Goal: Information Seeking & Learning: Learn about a topic

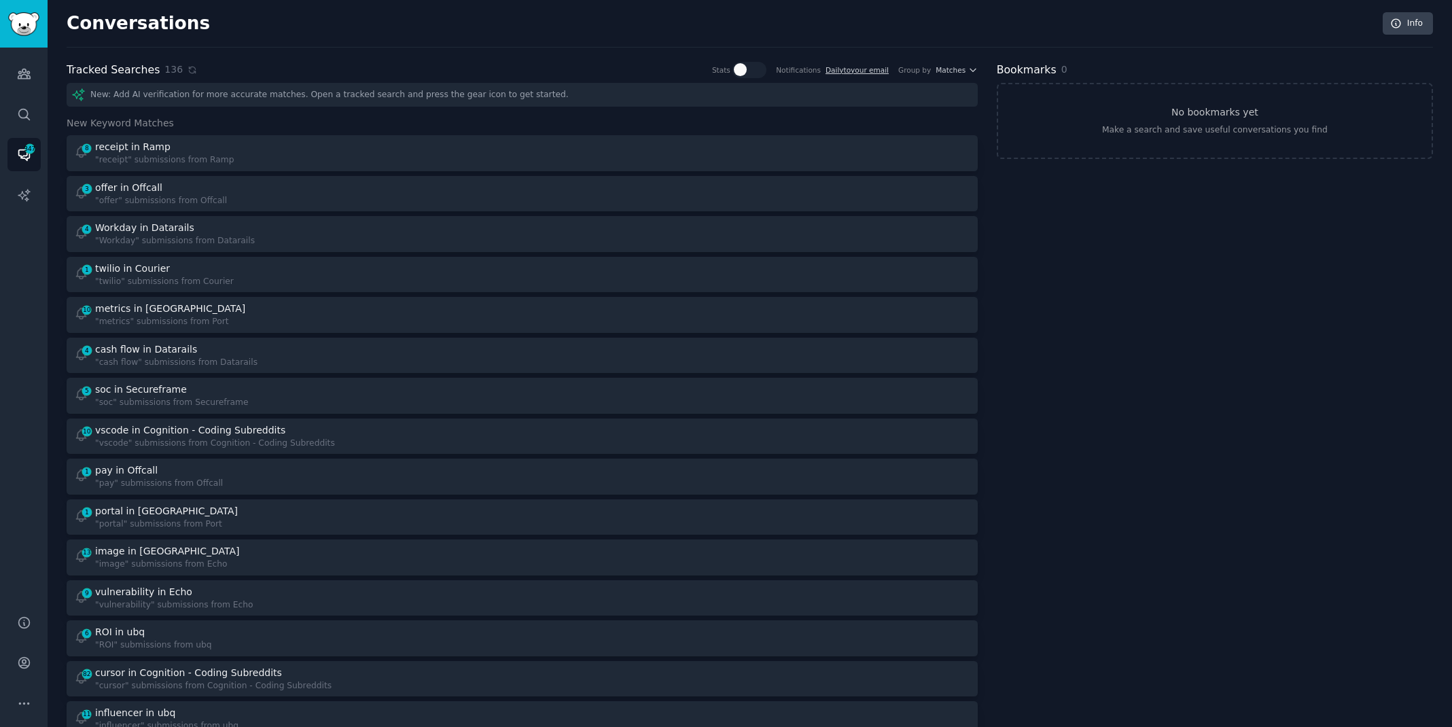
click at [319, 18] on div "Conversations Info" at bounding box center [750, 29] width 1367 height 35
click at [188, 65] on icon at bounding box center [193, 70] width 10 height 10
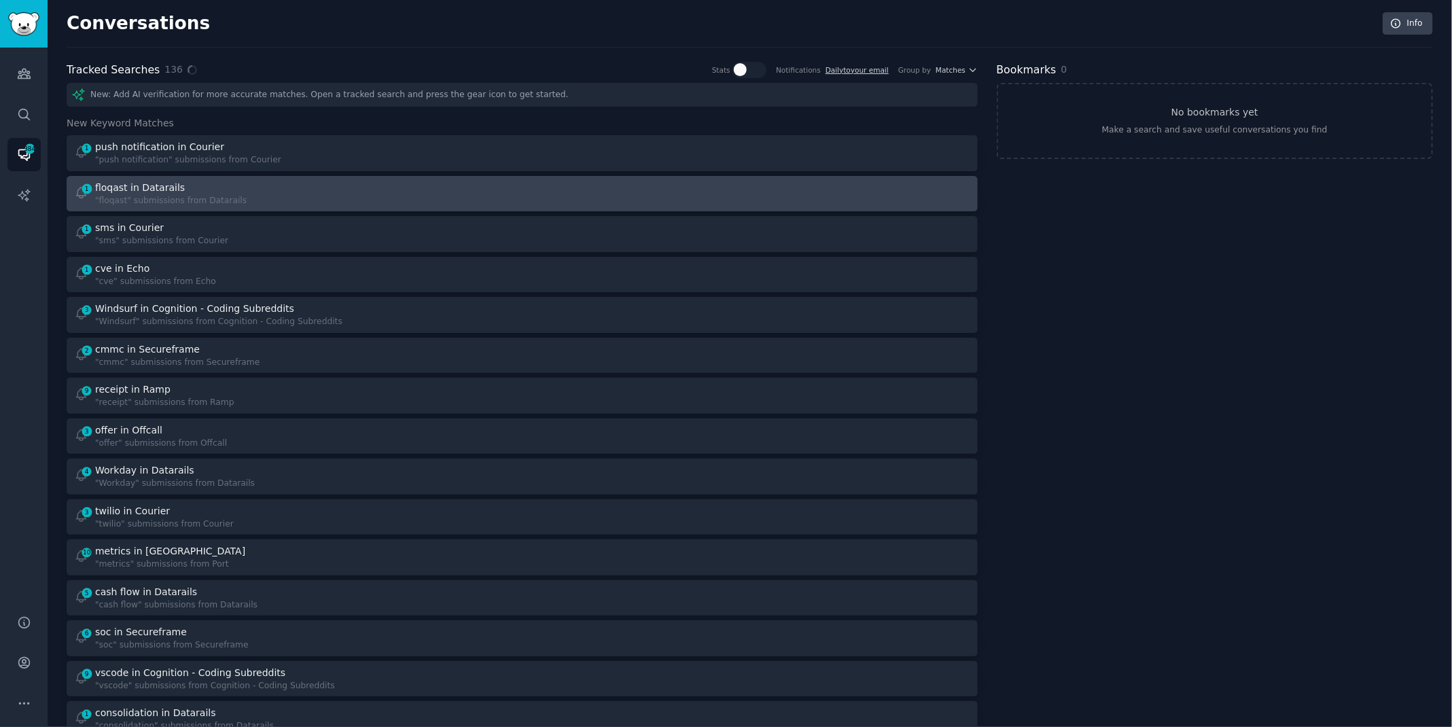
click at [293, 196] on div "1 floqast in Datarails "floqast" submissions from Datarails" at bounding box center [293, 194] width 439 height 27
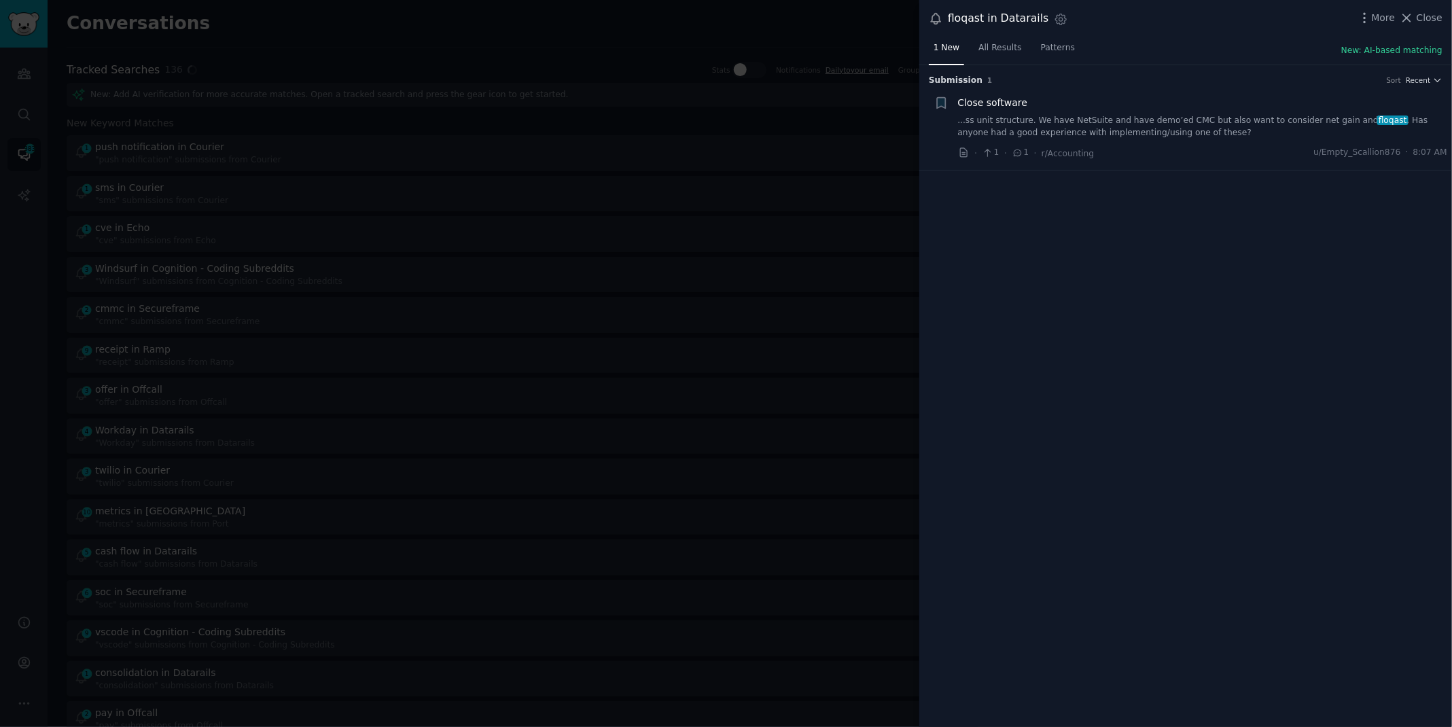
click at [1225, 116] on link "...ss unit structure. We have NetSuite and have demo’ed CMC but also want to co…" at bounding box center [1203, 127] width 490 height 24
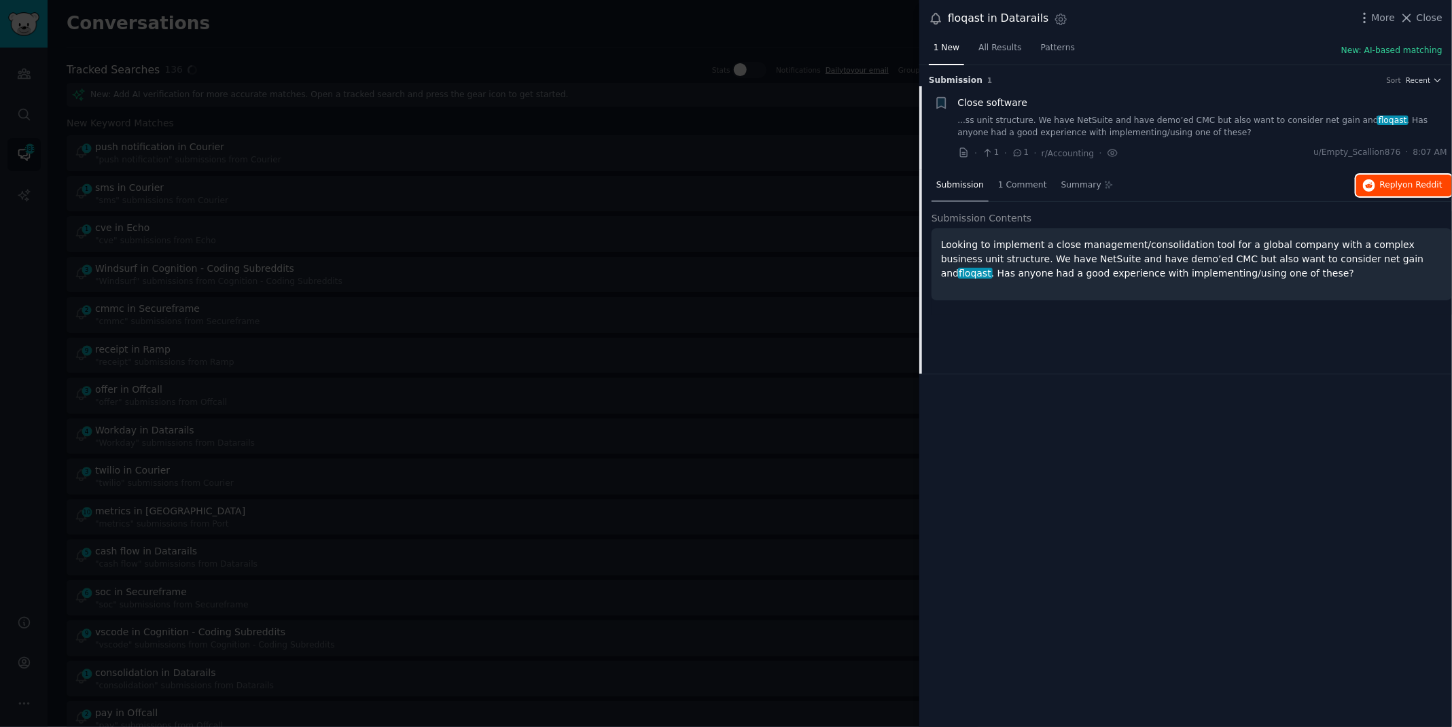
click at [1405, 180] on span "on Reddit" at bounding box center [1422, 185] width 39 height 10
click at [481, 15] on div at bounding box center [726, 363] width 1452 height 727
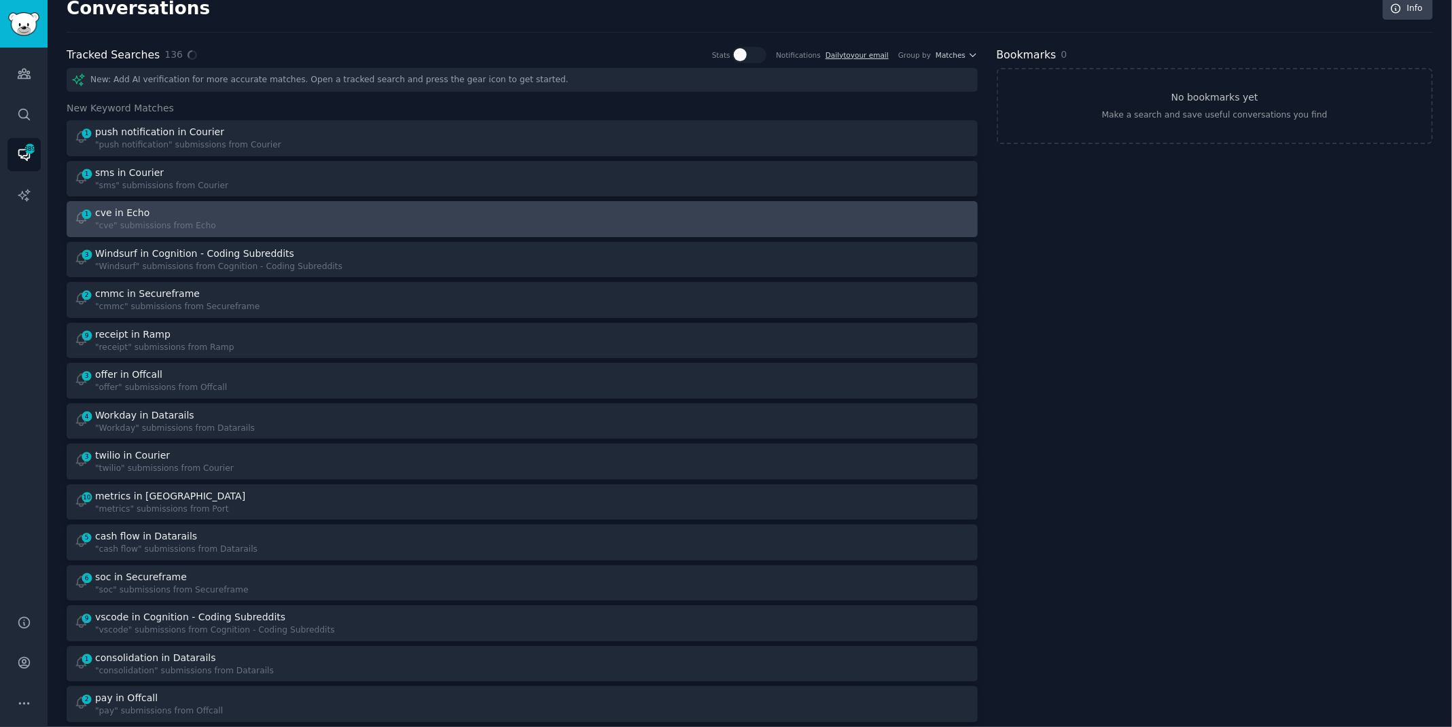
scroll to position [17, 0]
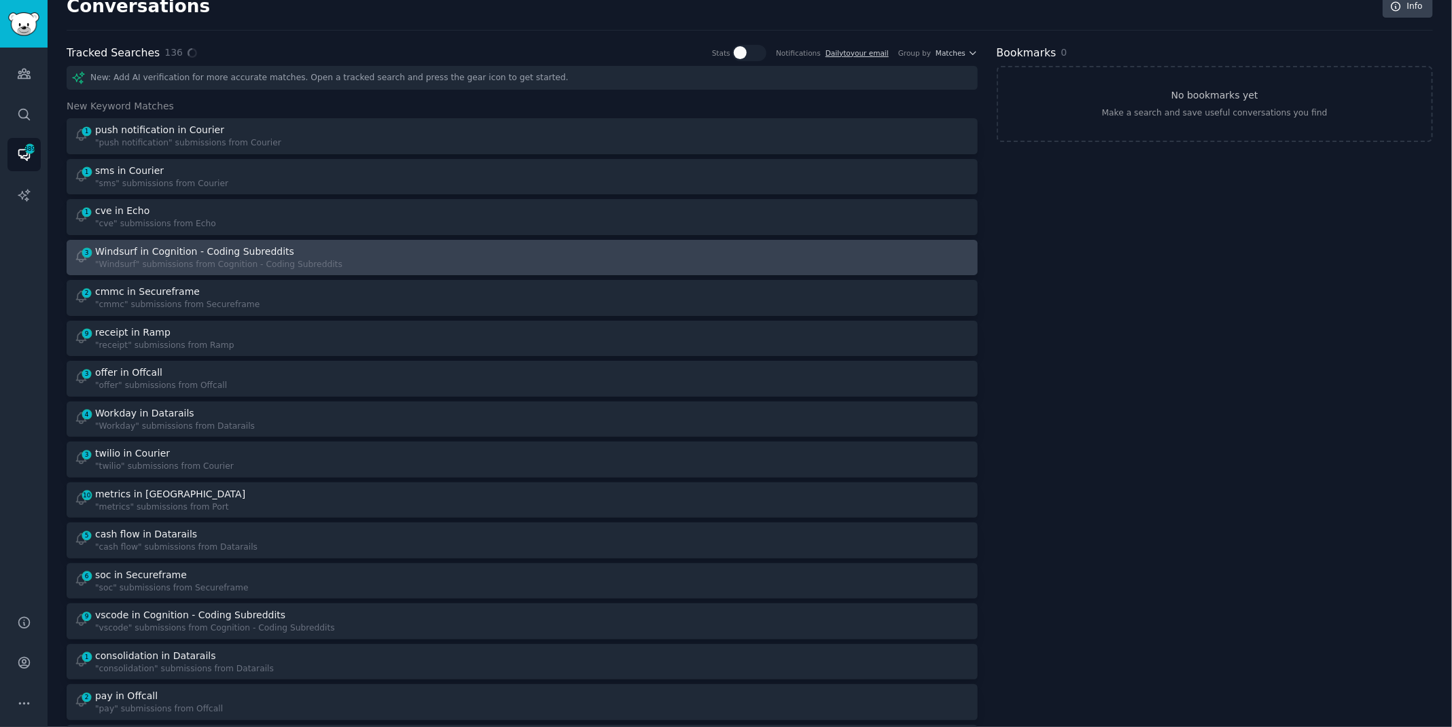
click at [216, 251] on div "Windsurf in Cognition - Coding Subreddits" at bounding box center [194, 252] width 199 height 14
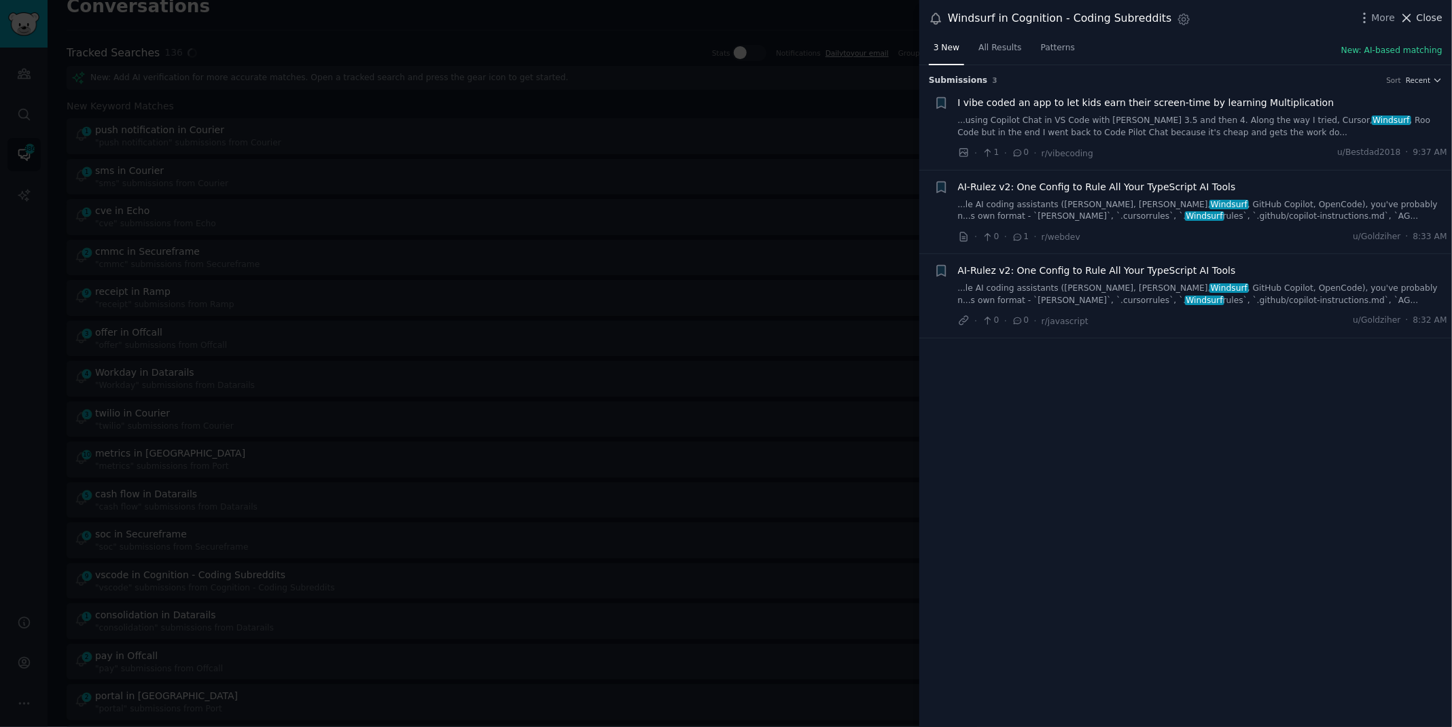
click at [1410, 16] on icon at bounding box center [1407, 17] width 7 height 7
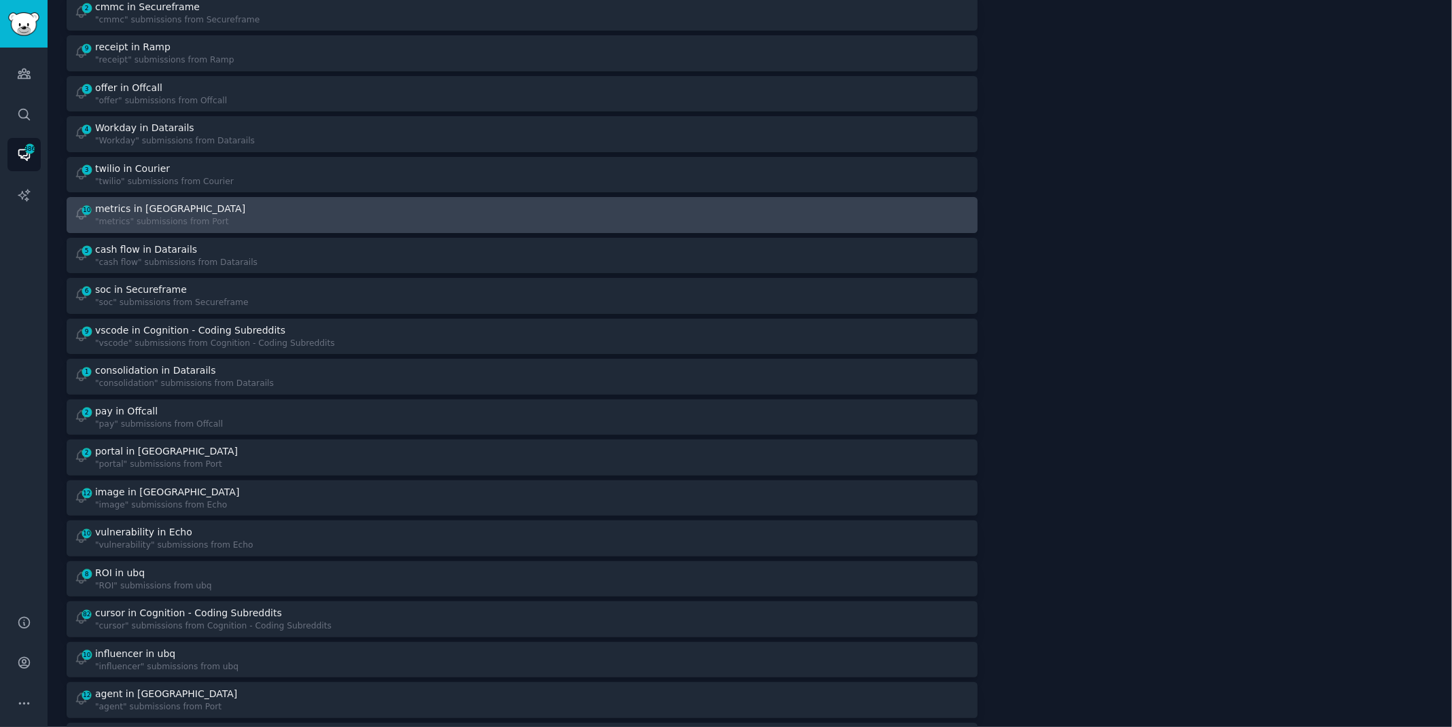
scroll to position [266, 0]
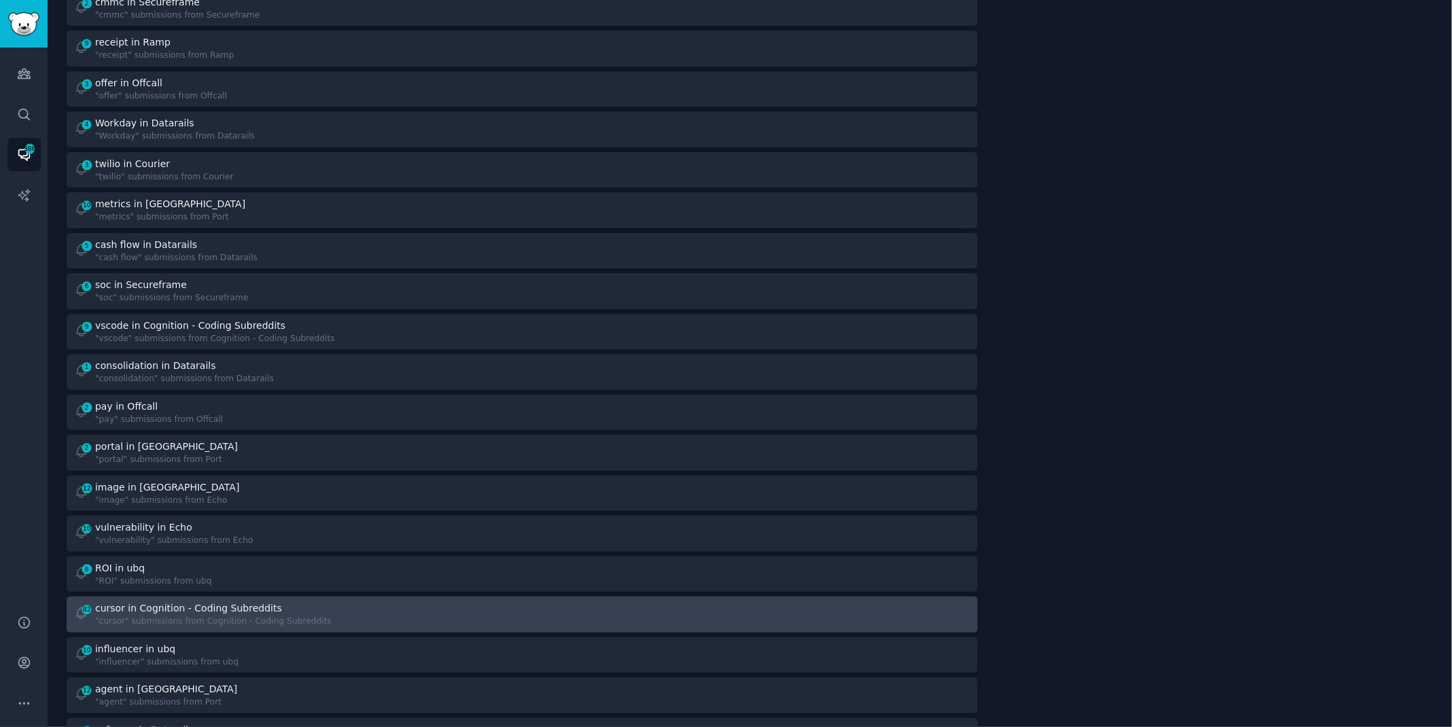
click at [232, 603] on div "cursor in Cognition - Coding Subreddits" at bounding box center [188, 608] width 187 height 14
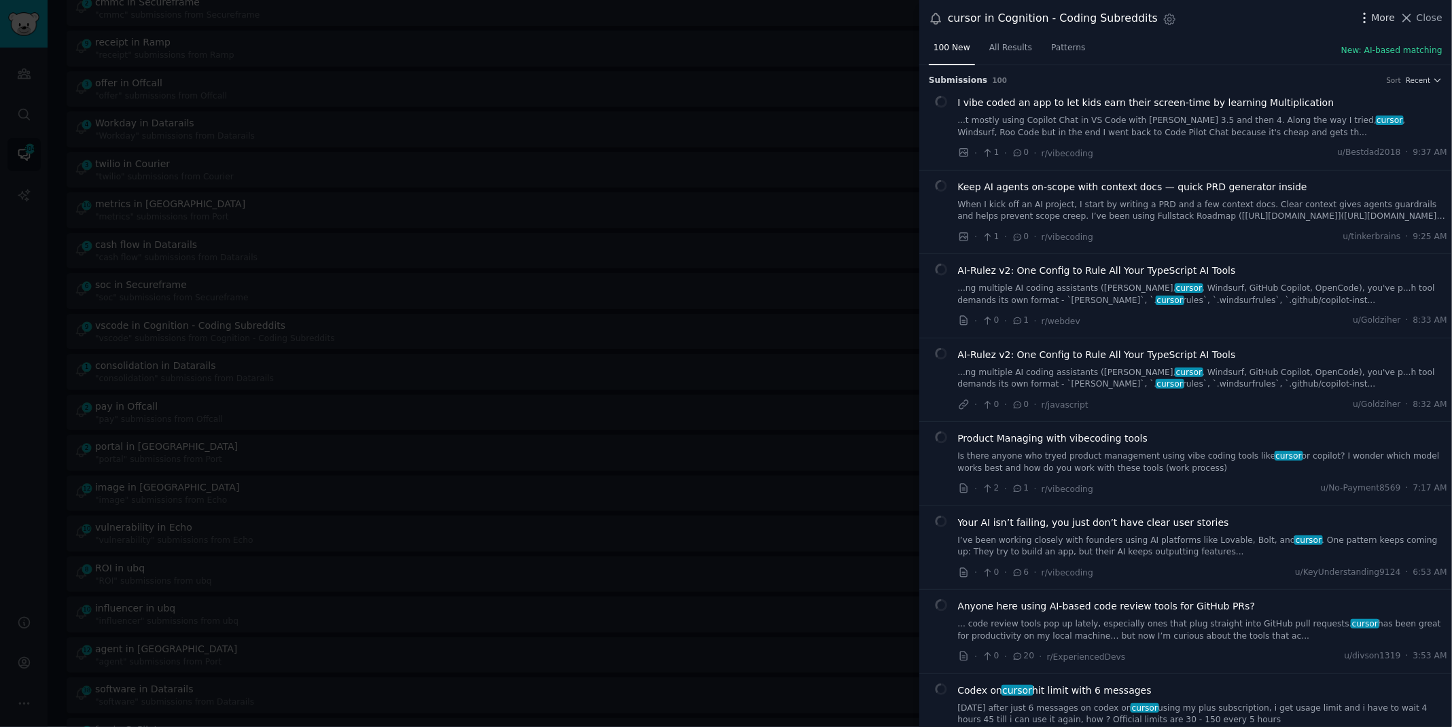
click at [1367, 16] on icon "button" at bounding box center [1365, 18] width 14 height 14
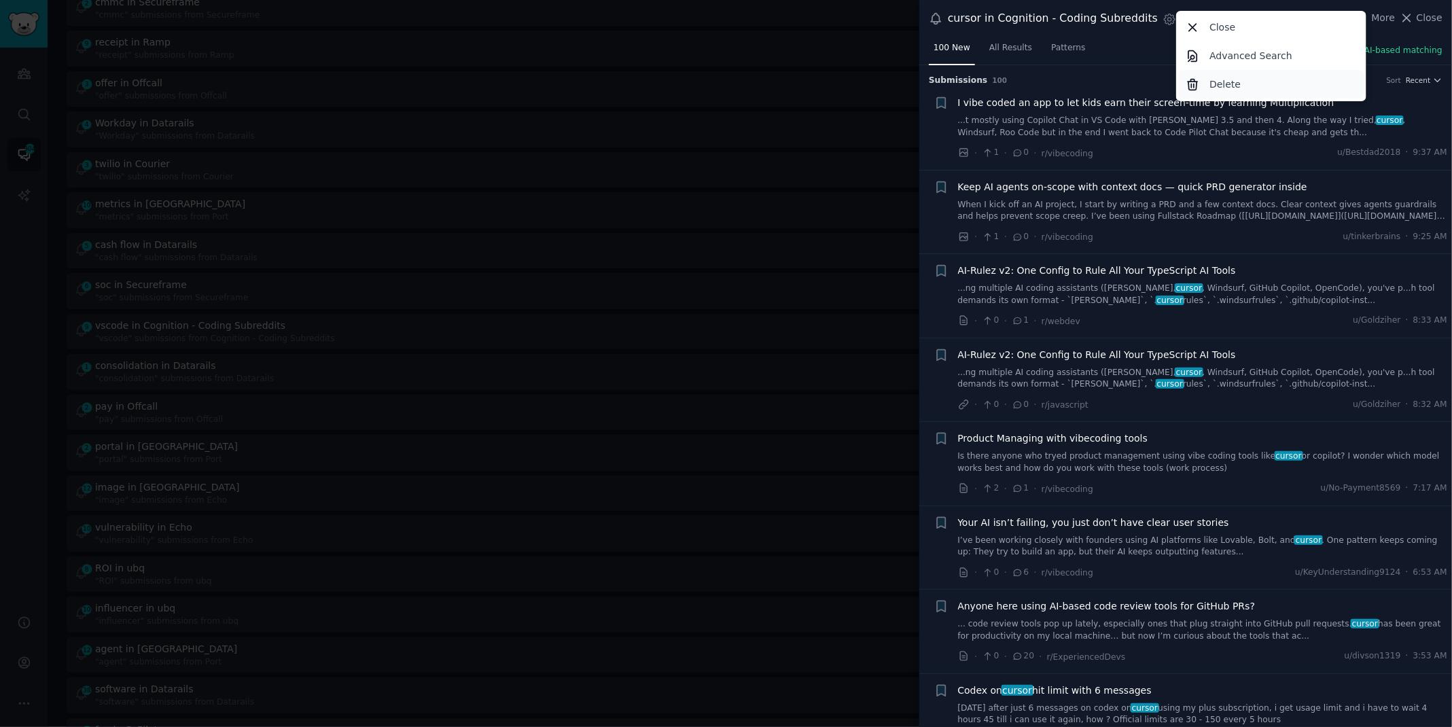
click at [1271, 84] on div "Delete" at bounding box center [1272, 84] width 186 height 29
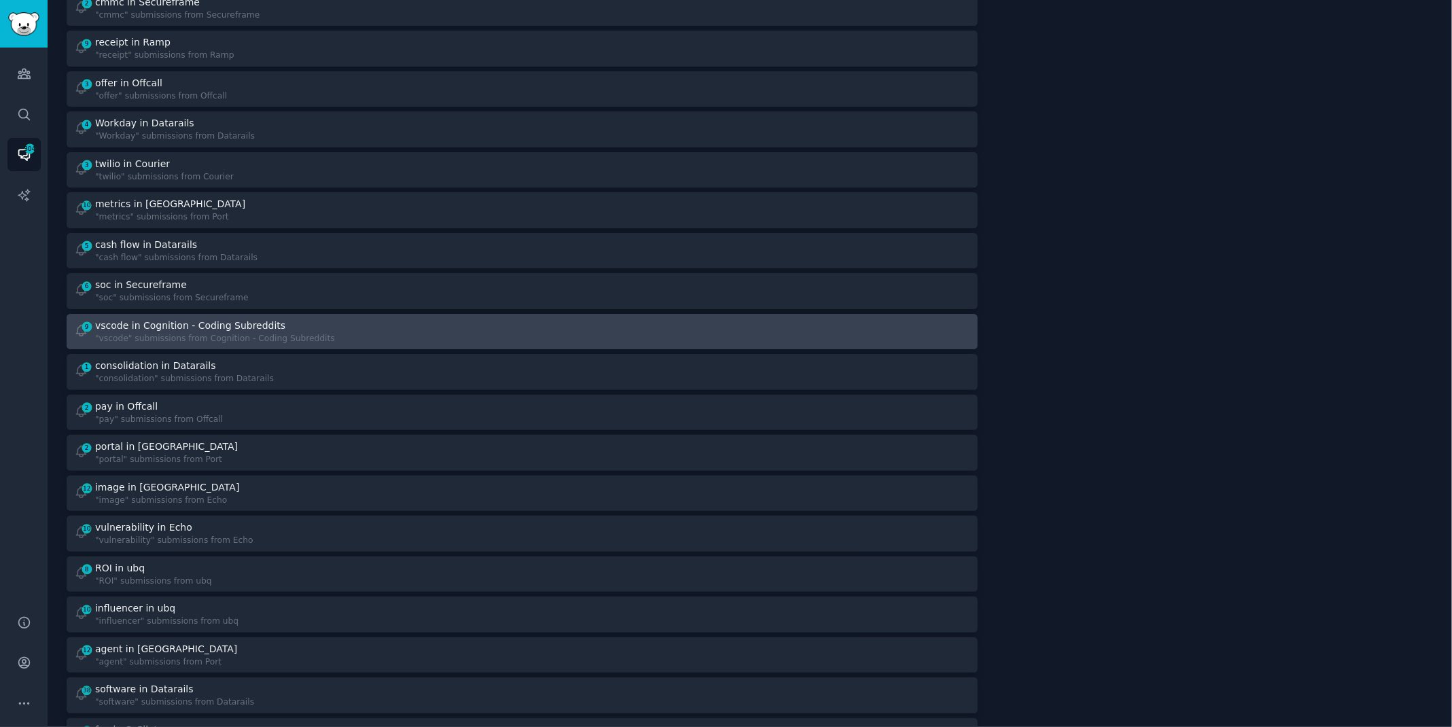
click at [290, 319] on div "vscode in Cognition - Coding Subreddits" at bounding box center [215, 326] width 240 height 14
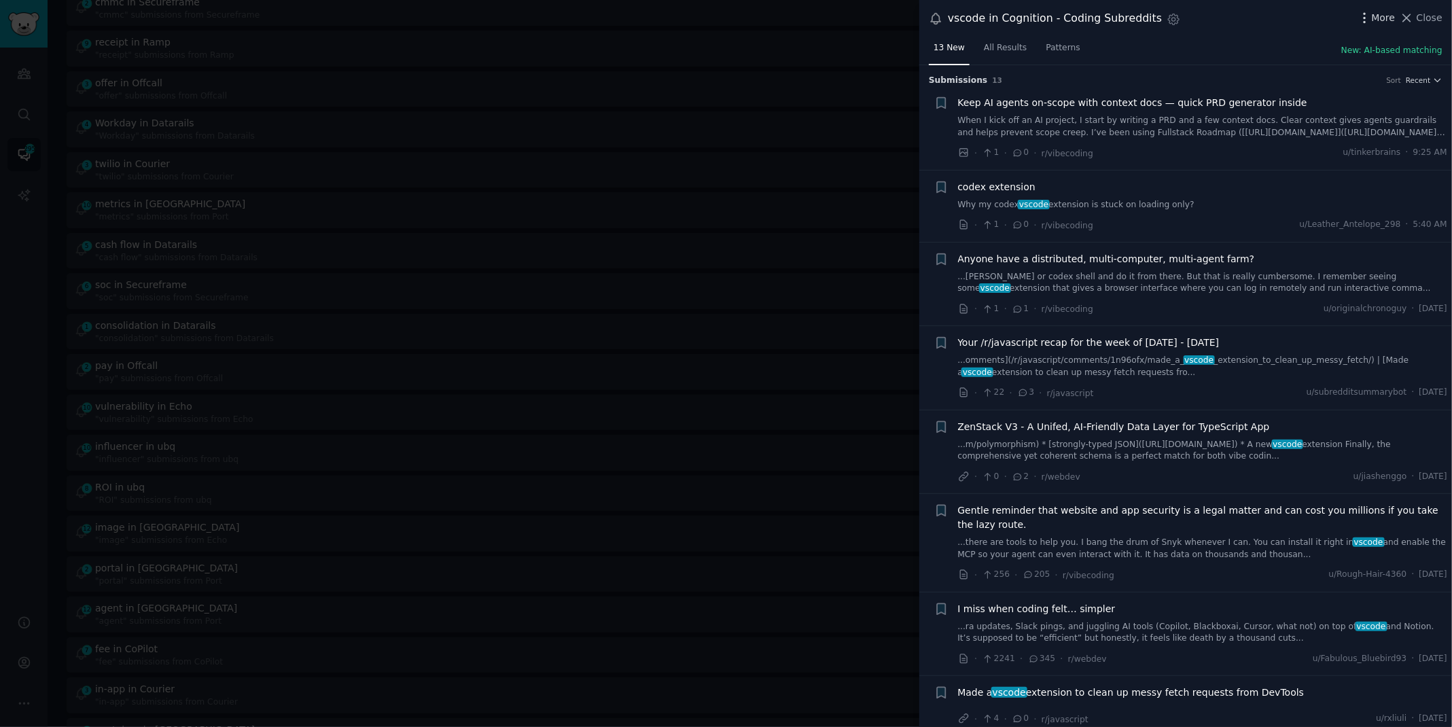
click at [1372, 15] on icon "button" at bounding box center [1365, 18] width 14 height 14
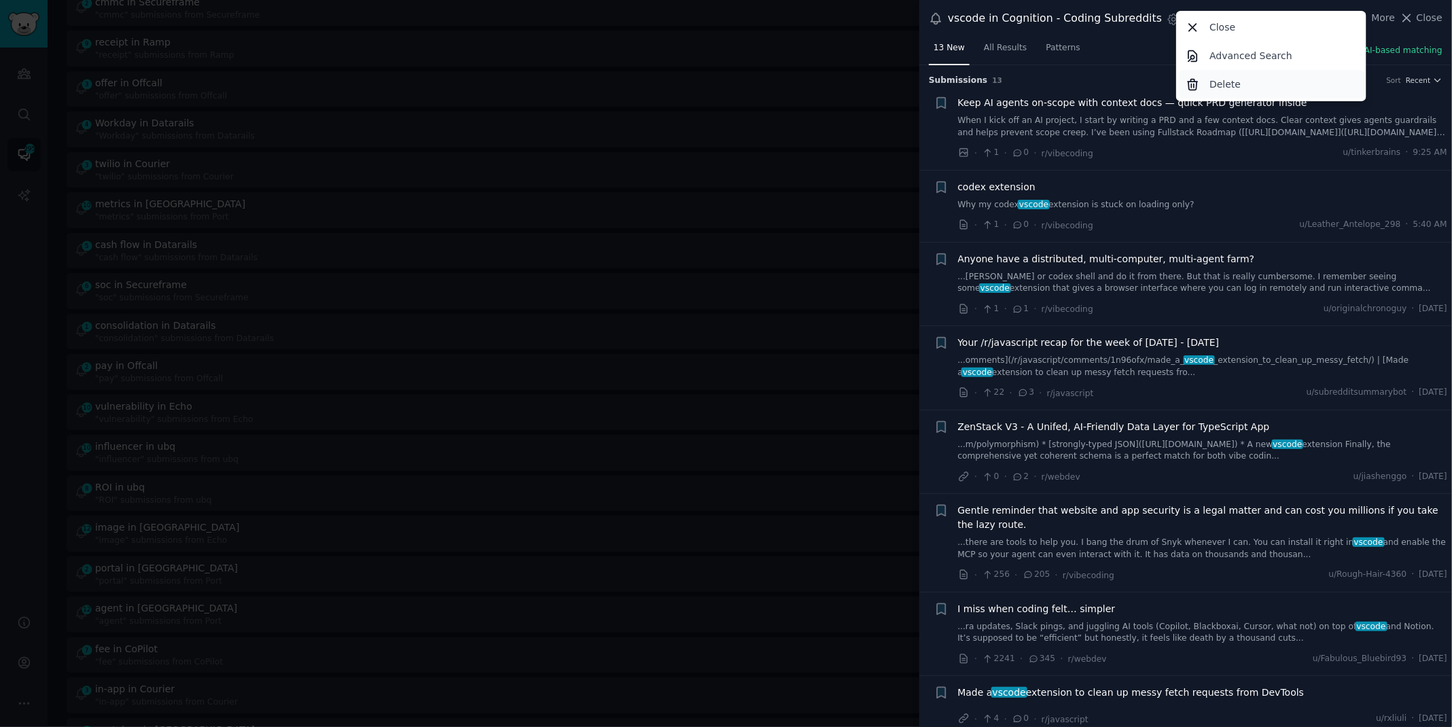
click at [1245, 86] on div "Delete" at bounding box center [1272, 84] width 186 height 29
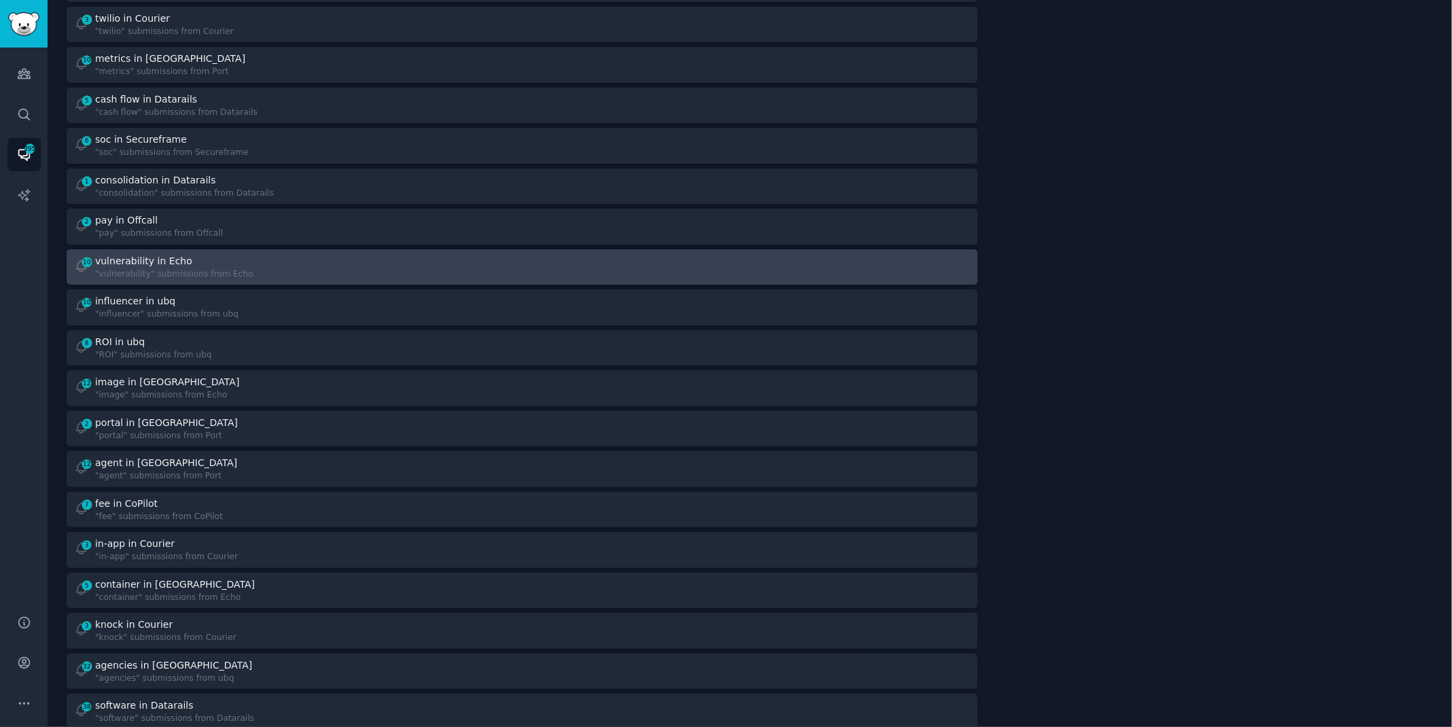
scroll to position [540, 0]
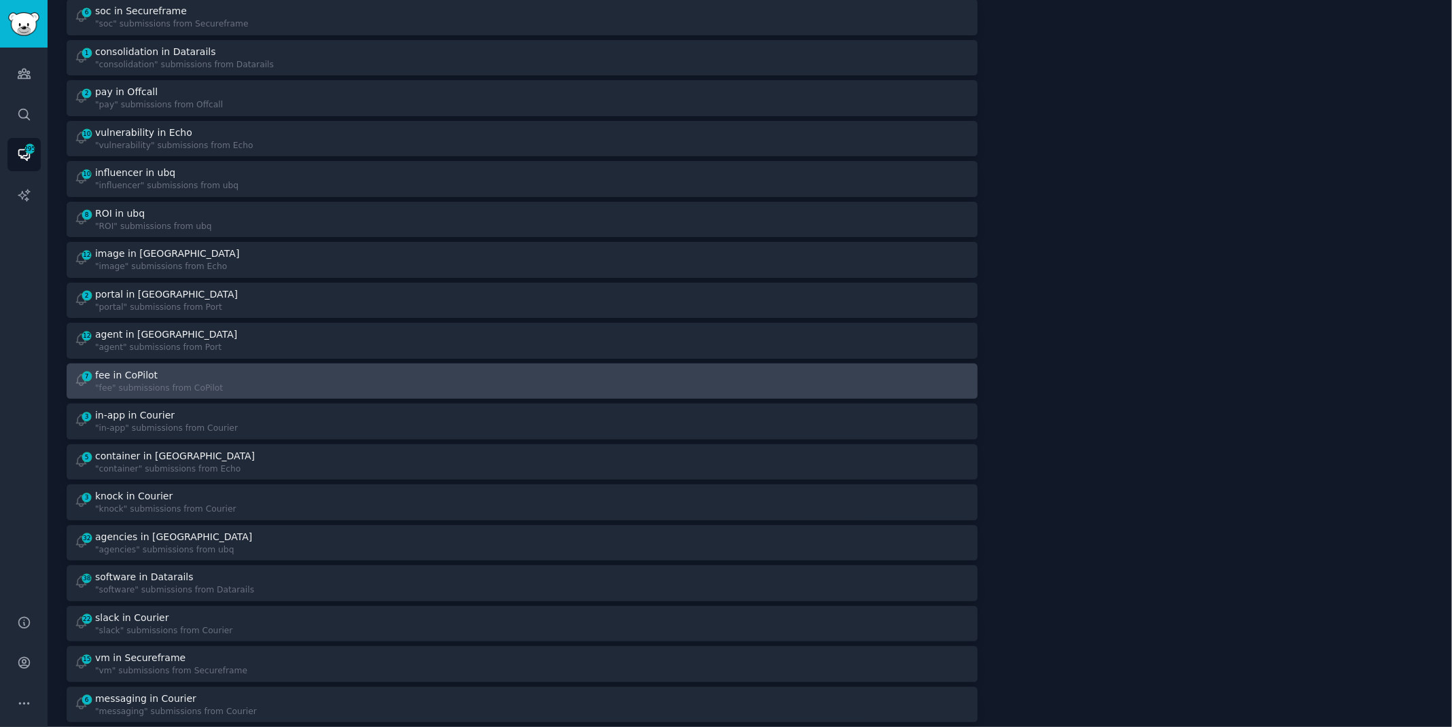
click at [462, 376] on div "7 fee in CoPilot "fee" submissions from CoPilot" at bounding box center [293, 381] width 439 height 27
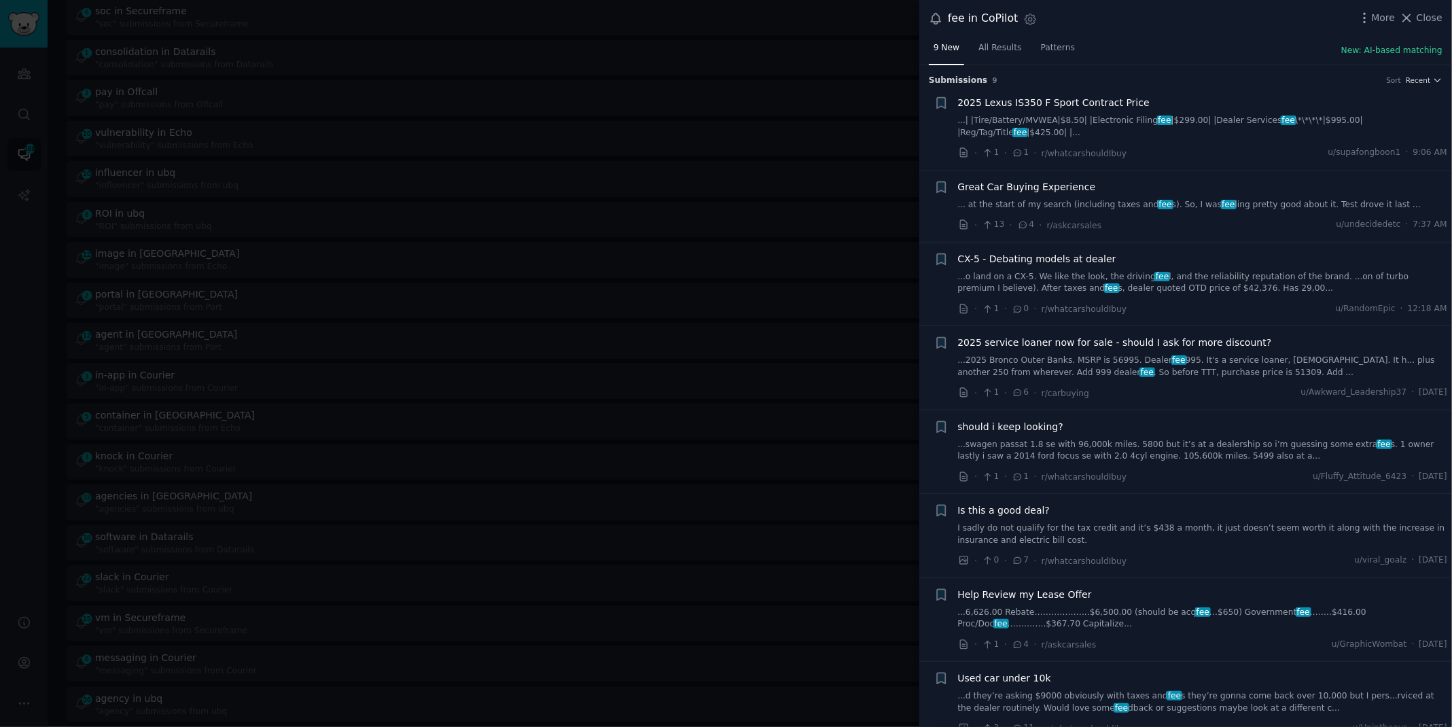
click at [1195, 120] on link "...| |Tire/Battery/MVWEA|$8.50| |Electronic Filing fee |$299.00| |Dealer Servic…" at bounding box center [1203, 127] width 490 height 24
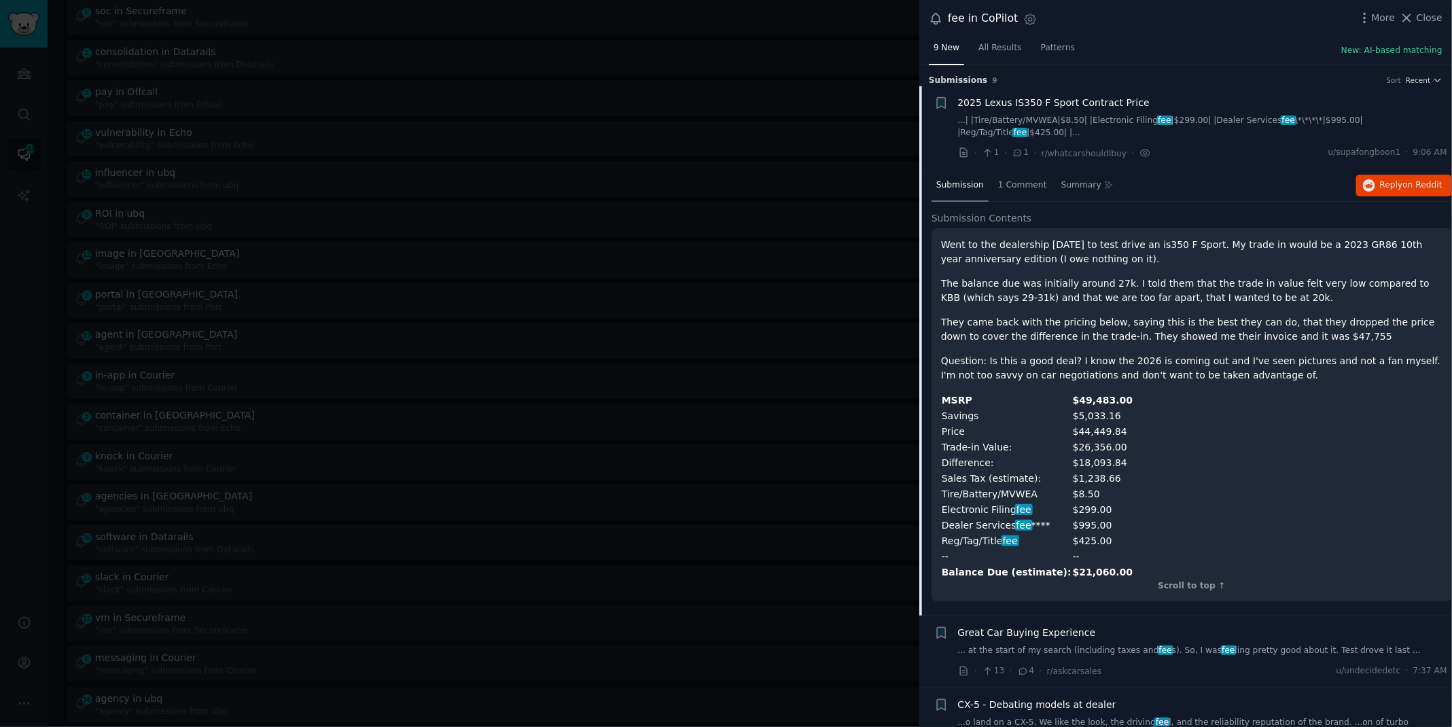
click at [767, 12] on div at bounding box center [726, 363] width 1452 height 727
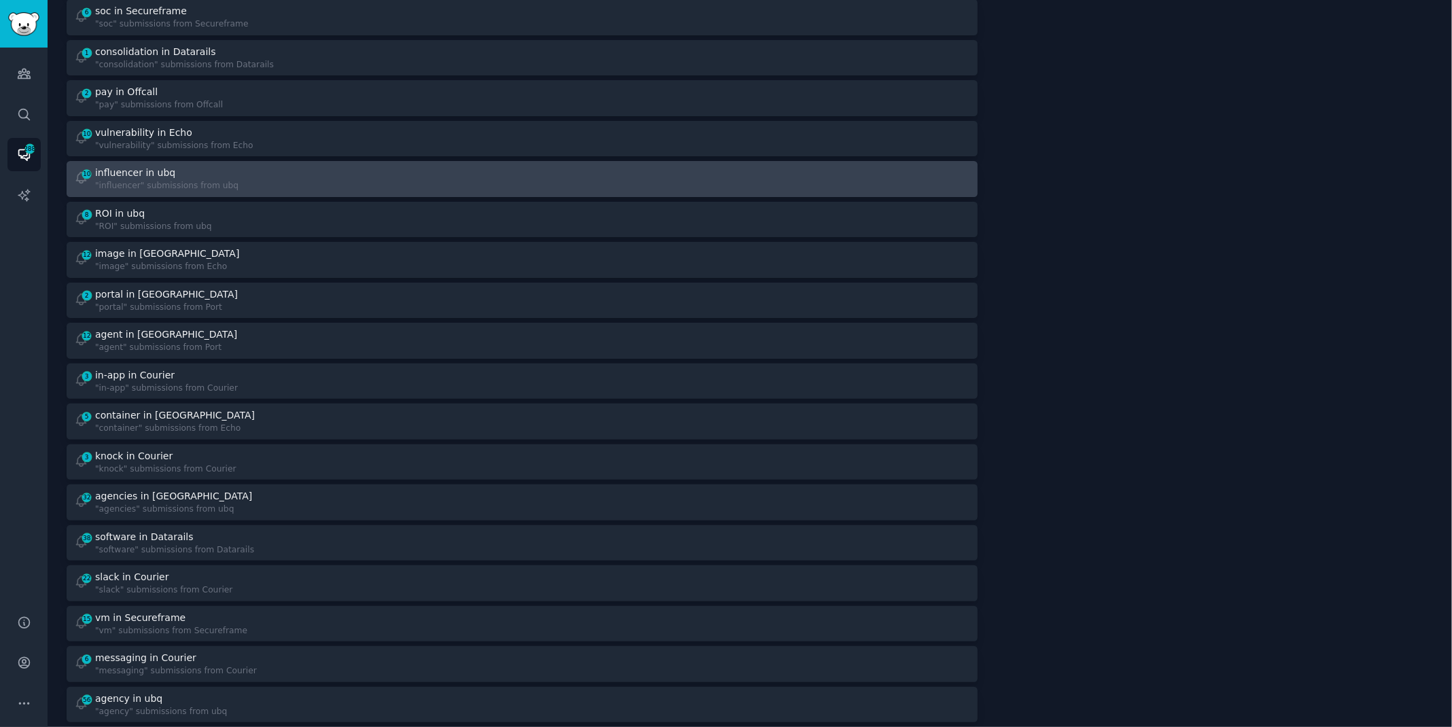
click at [376, 172] on div "10 influencer in ubq "influencer" submissions from ubq" at bounding box center [293, 179] width 439 height 27
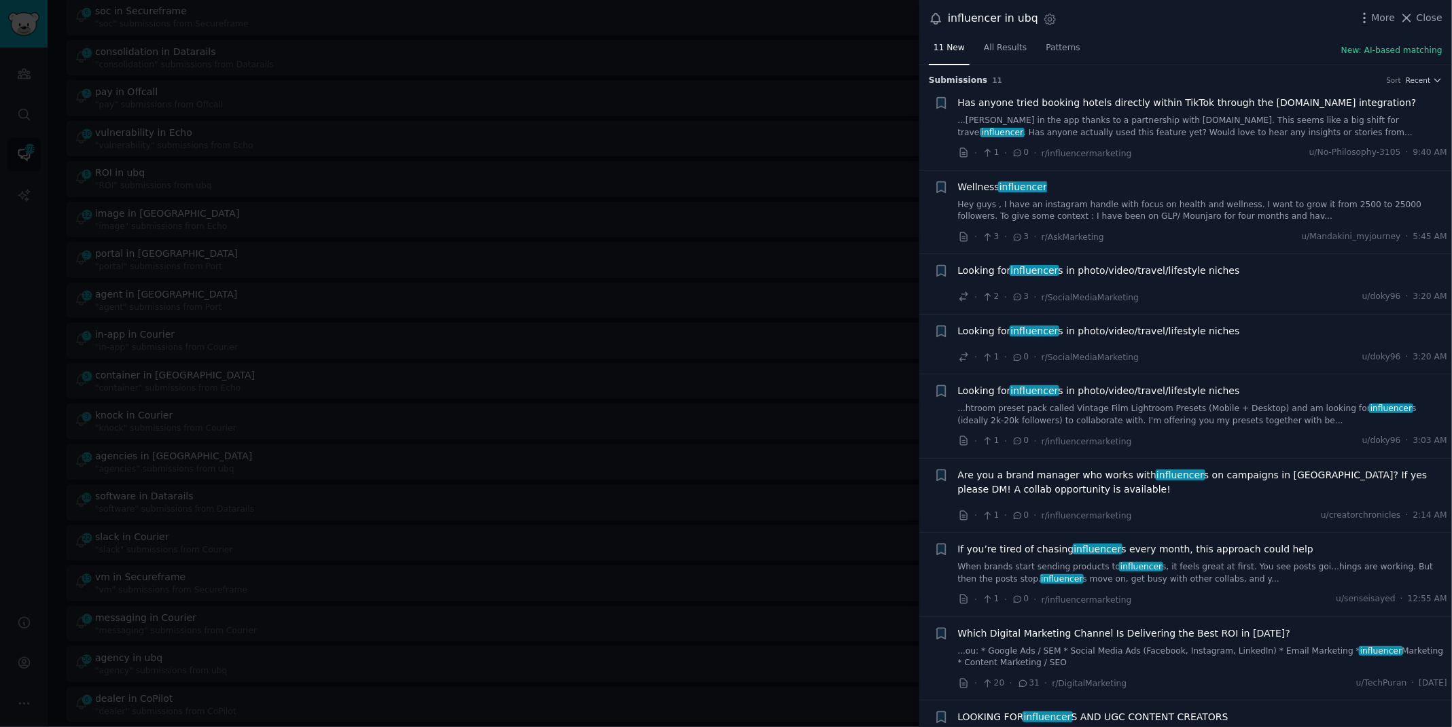
click at [1117, 273] on span "Looking for influencer s in photo/video/travel/lifestyle niches" at bounding box center [1099, 271] width 282 height 14
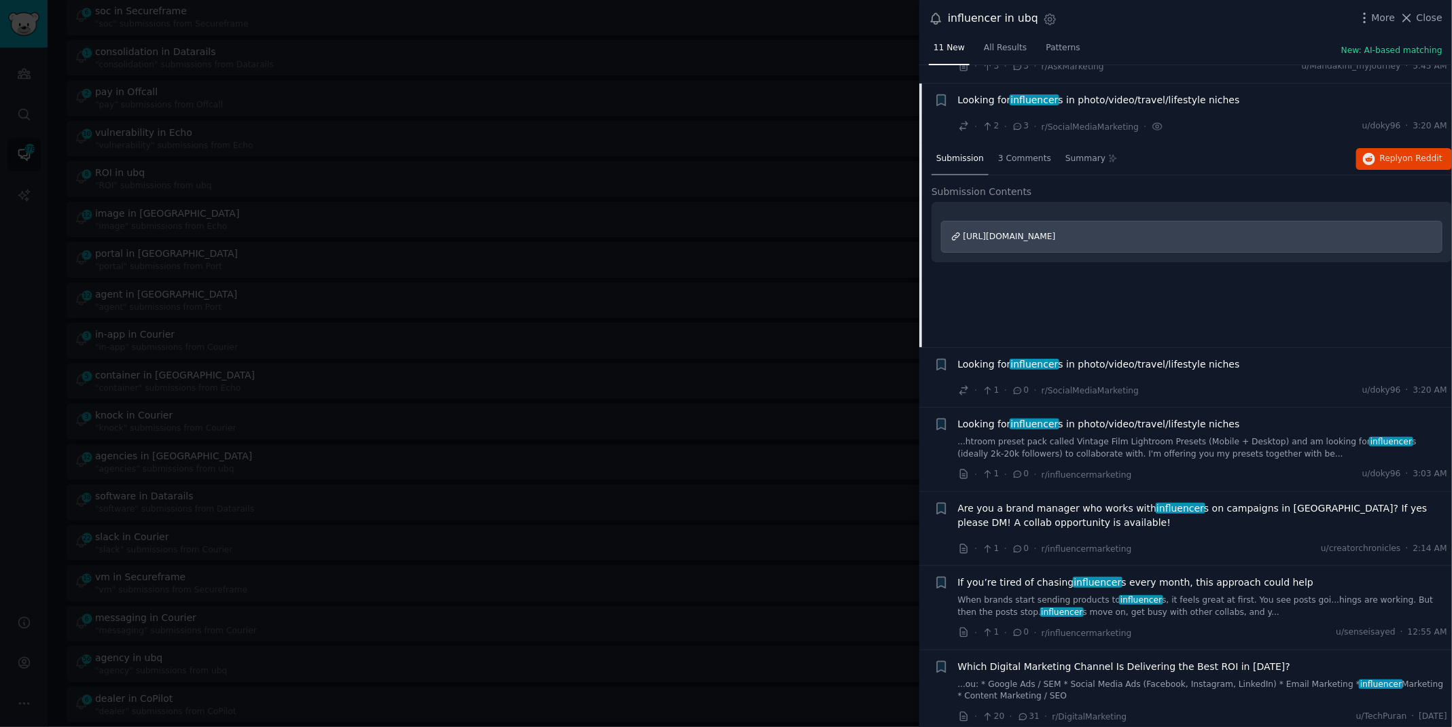
scroll to position [188, 0]
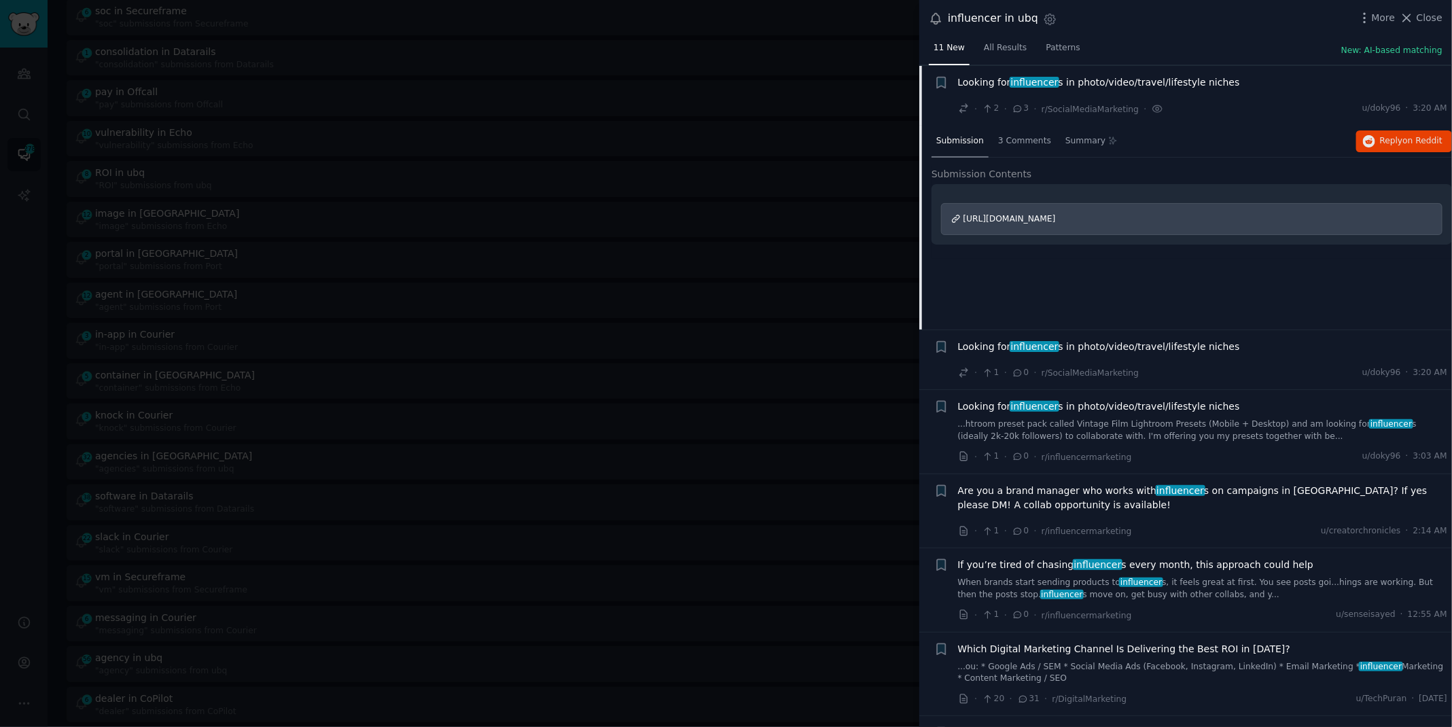
click at [1087, 429] on link "...htroom preset pack called Vintage Film Lightroom Presets (Mobile + Desktop) …" at bounding box center [1203, 431] width 490 height 24
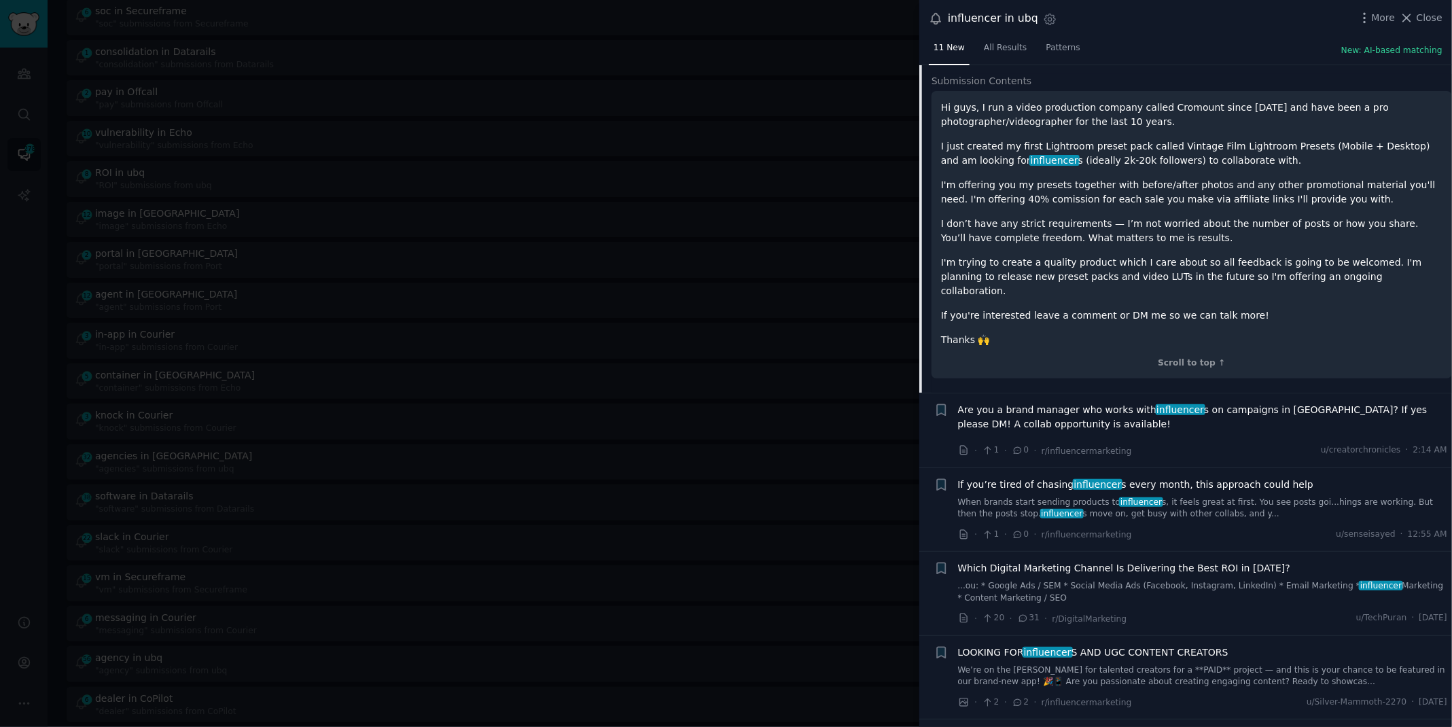
scroll to position [513, 0]
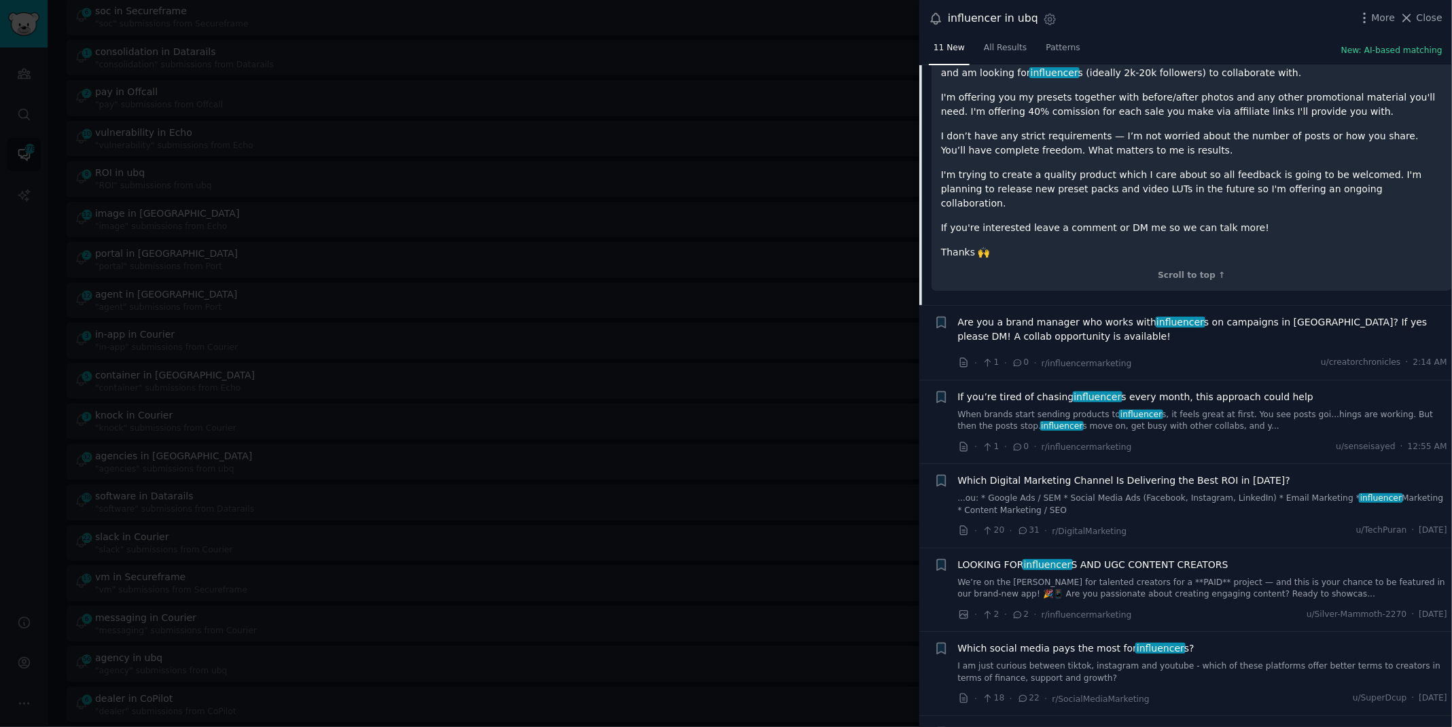
click at [1100, 409] on link "When brands start sending products to influencer s, it feels great at first. Yo…" at bounding box center [1203, 421] width 490 height 24
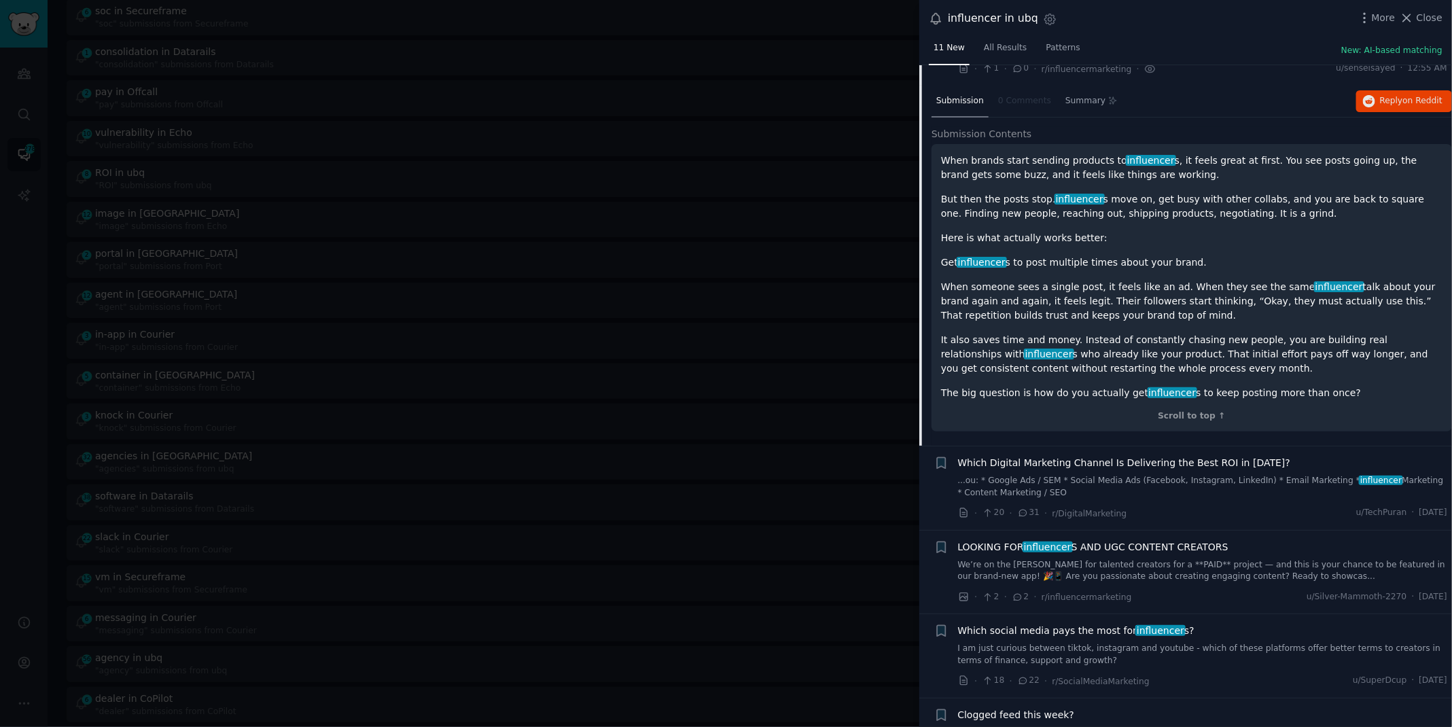
scroll to position [581, 0]
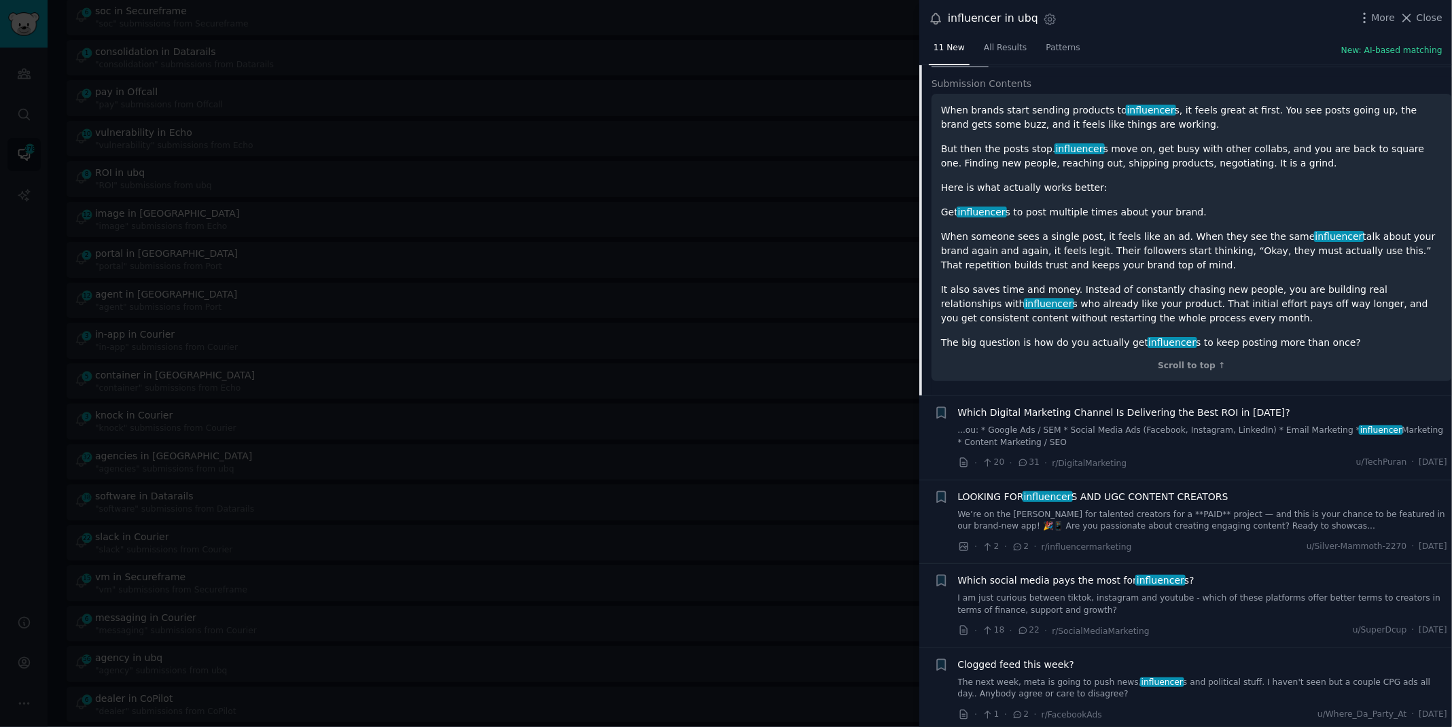
click at [1066, 519] on link "We’re on the [PERSON_NAME] for talented creators for a **PAID** project — and t…" at bounding box center [1203, 521] width 490 height 24
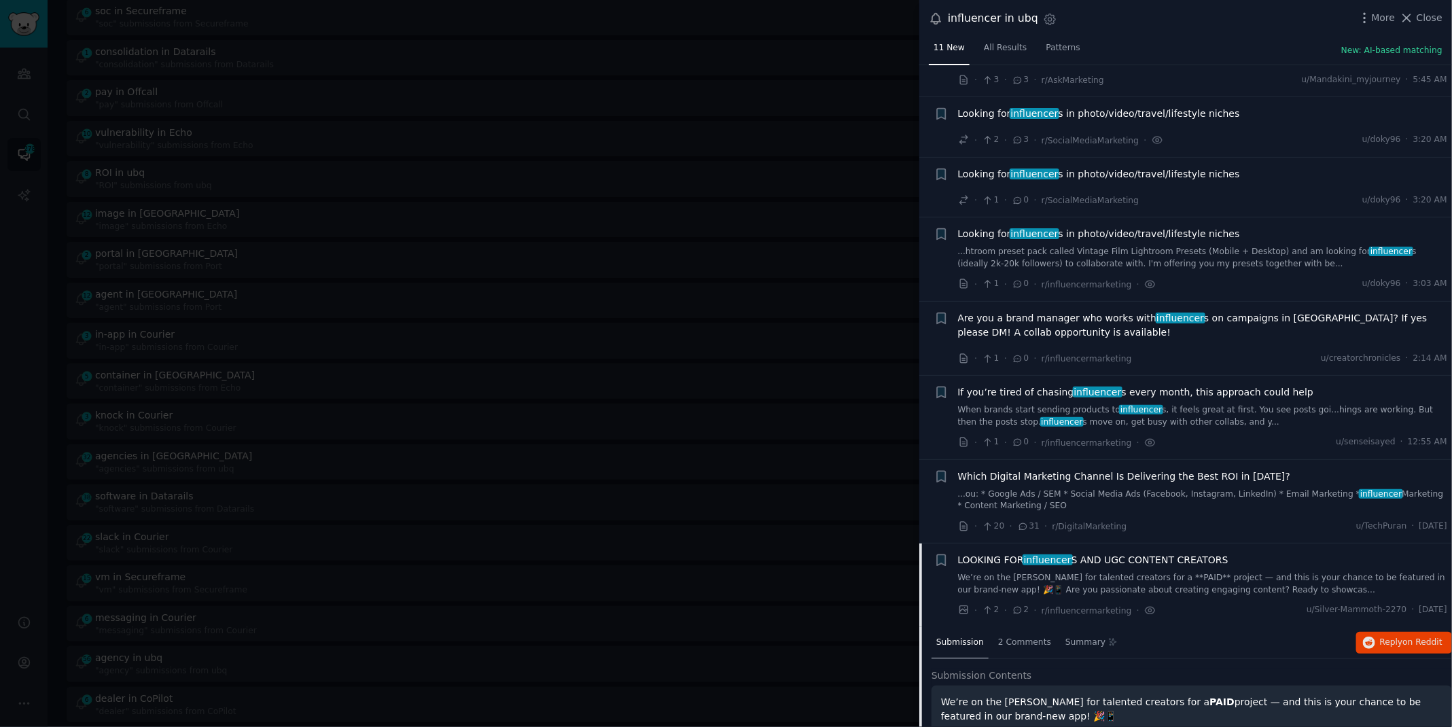
scroll to position [135, 0]
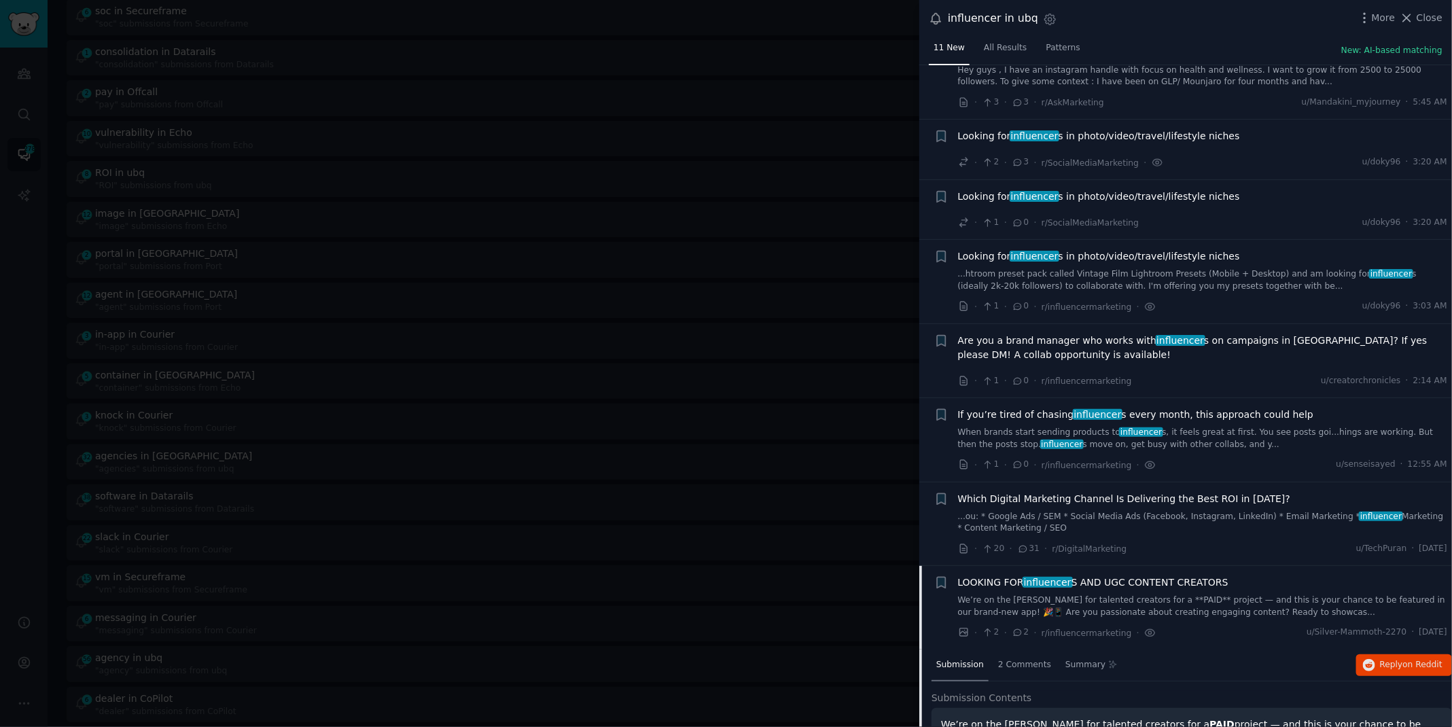
click at [1066, 279] on link "...htroom preset pack called Vintage Film Lightroom Presets (Mobile + Desktop) …" at bounding box center [1203, 280] width 490 height 24
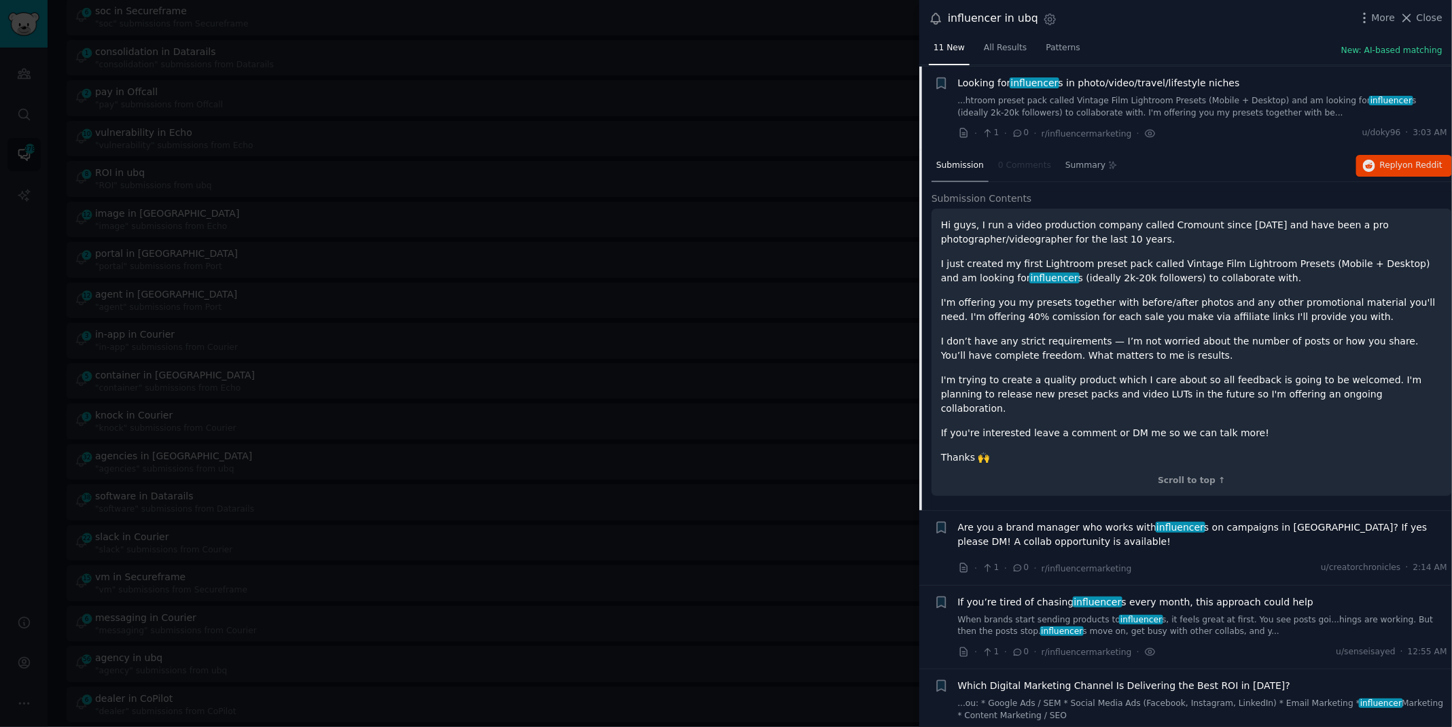
scroll to position [308, 0]
click at [1403, 164] on span "on Reddit" at bounding box center [1422, 165] width 39 height 10
